Goal: Information Seeking & Learning: Understand process/instructions

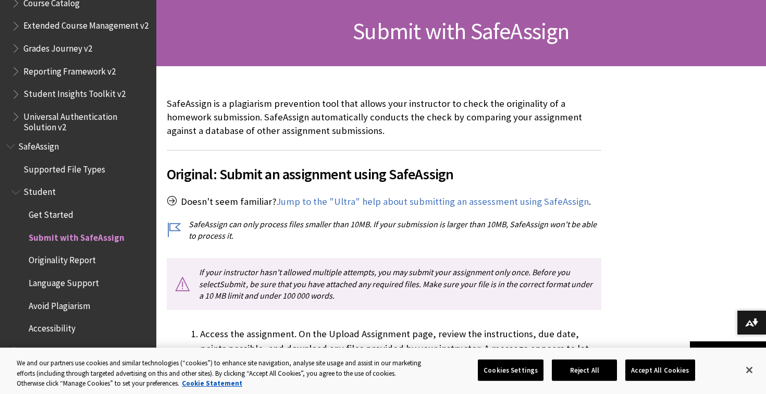
scroll to position [156, 0]
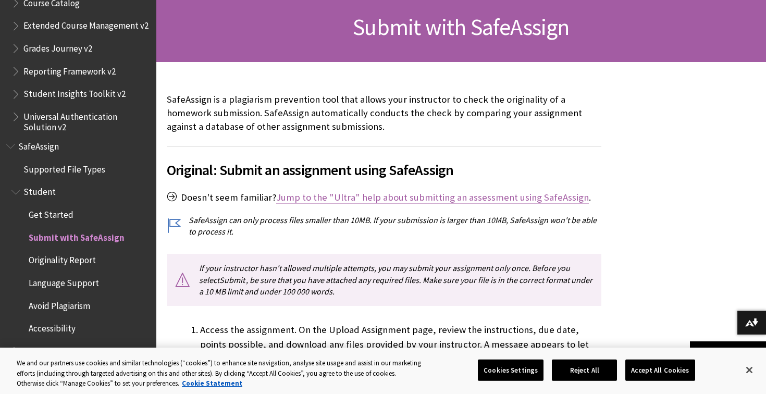
click at [394, 199] on link "Jump to the "Ultra" help about submitting an assessment using SafeAssign" at bounding box center [432, 197] width 313 height 13
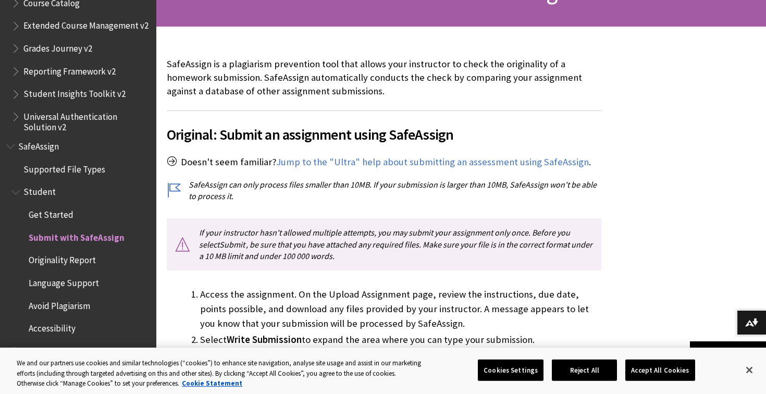
scroll to position [253, 0]
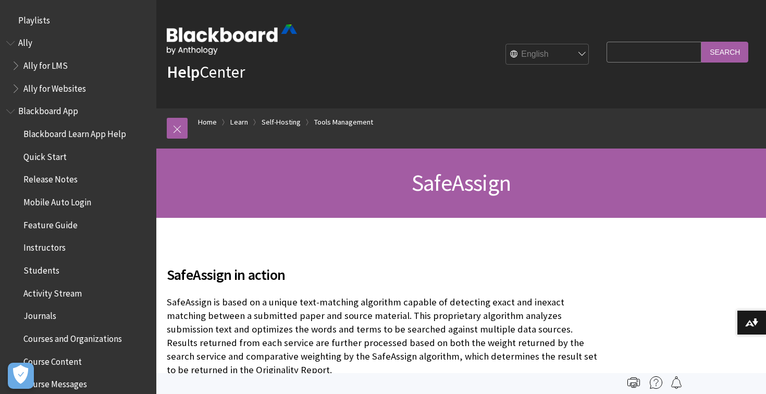
scroll to position [2366, 0]
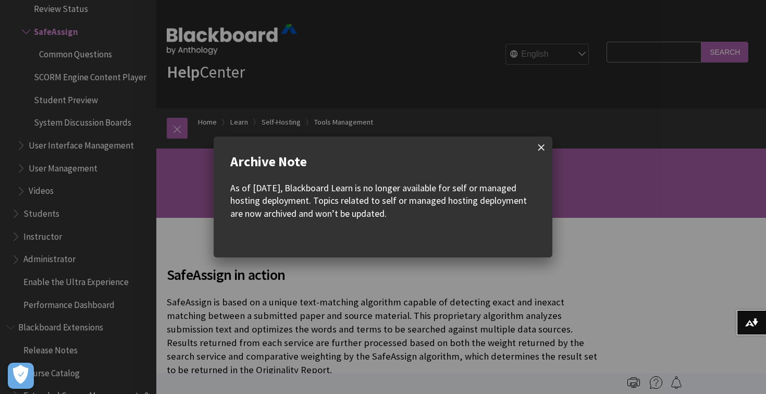
click at [544, 145] on span at bounding box center [541, 147] width 22 height 22
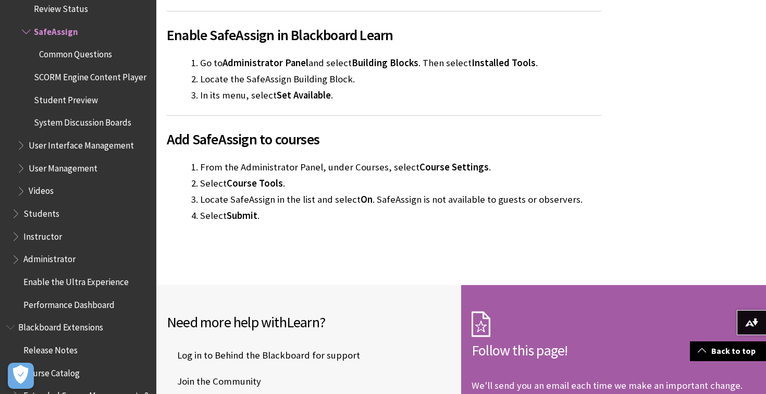
scroll to position [2479, 0]
